Goal: Navigation & Orientation: Find specific page/section

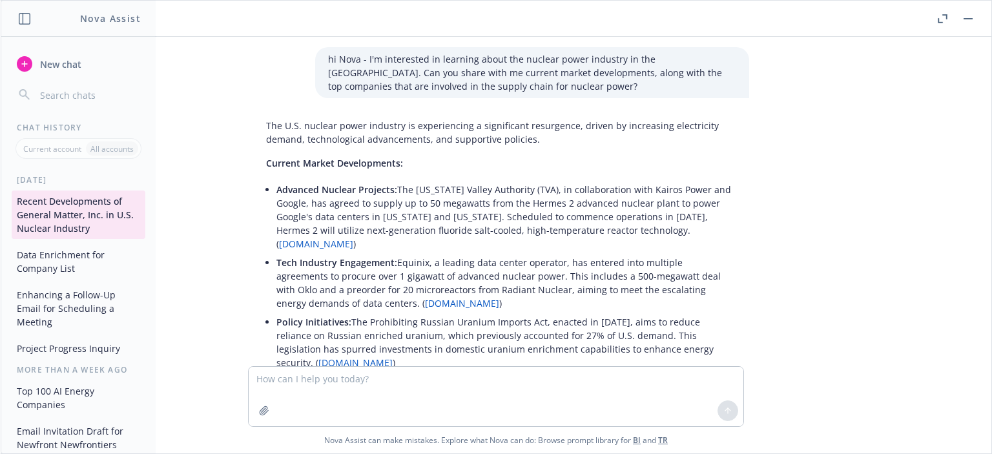
scroll to position [1831, 0]
